Goal: Find contact information: Find contact information

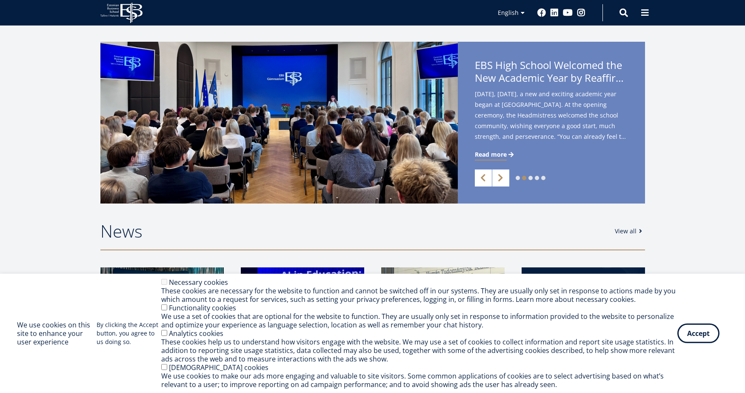
scroll to position [197, 0]
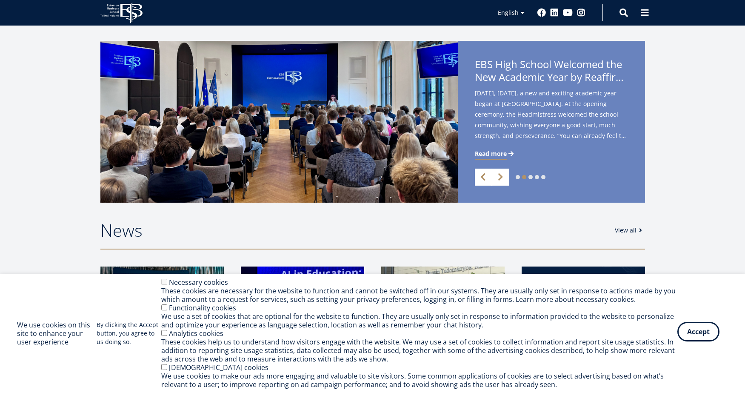
click at [698, 328] on button "Accept" at bounding box center [699, 332] width 42 height 20
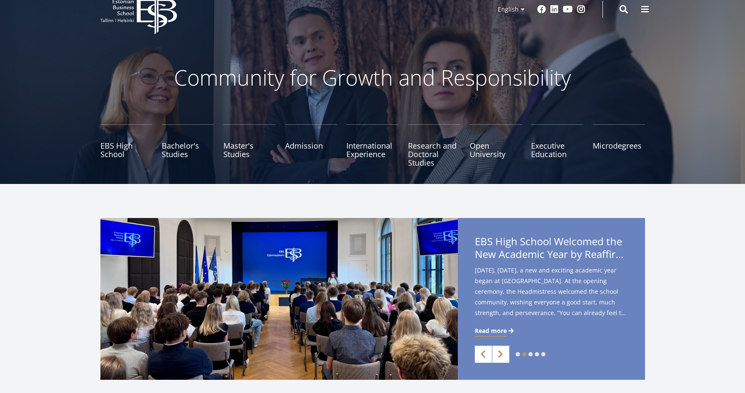
scroll to position [0, 0]
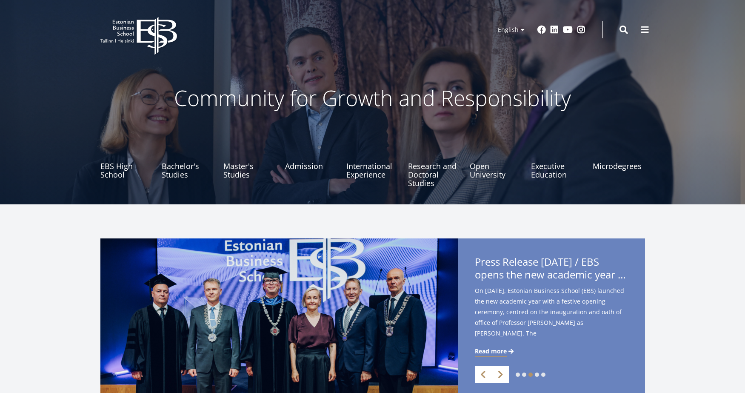
click at [649, 29] on button at bounding box center [645, 29] width 17 height 17
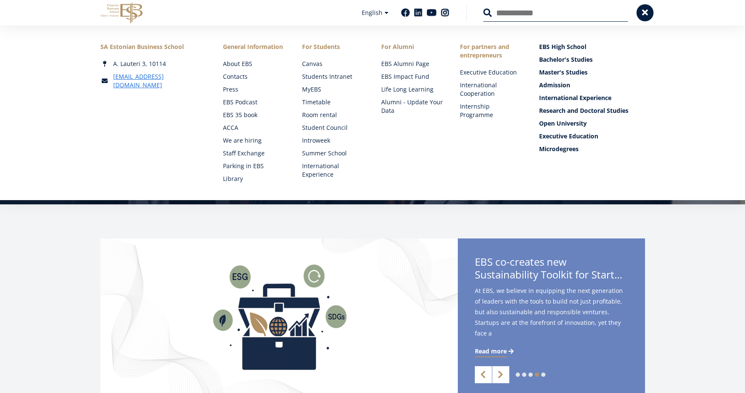
click at [547, 14] on input "Search" at bounding box center [555, 13] width 145 height 18
type input "******"
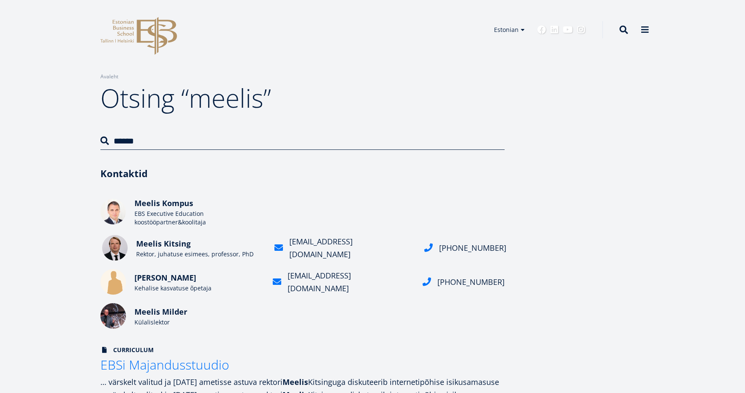
click at [187, 249] on span "Meelis Kitsing" at bounding box center [163, 243] width 54 height 10
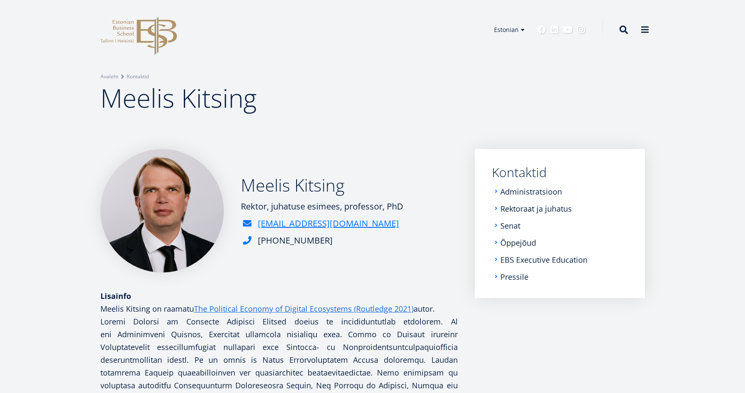
click at [67, 260] on div "Meelis Kitsing Rektor, juhatuse esimees, professor, PhD meelis.kitsing@ebs.ee +…" at bounding box center [372, 359] width 613 height 421
click at [507, 26] on ul "Estonian English" at bounding box center [507, 34] width 43 height 27
click at [506, 44] on link "English" at bounding box center [507, 42] width 43 height 12
